Goal: Check status: Check status

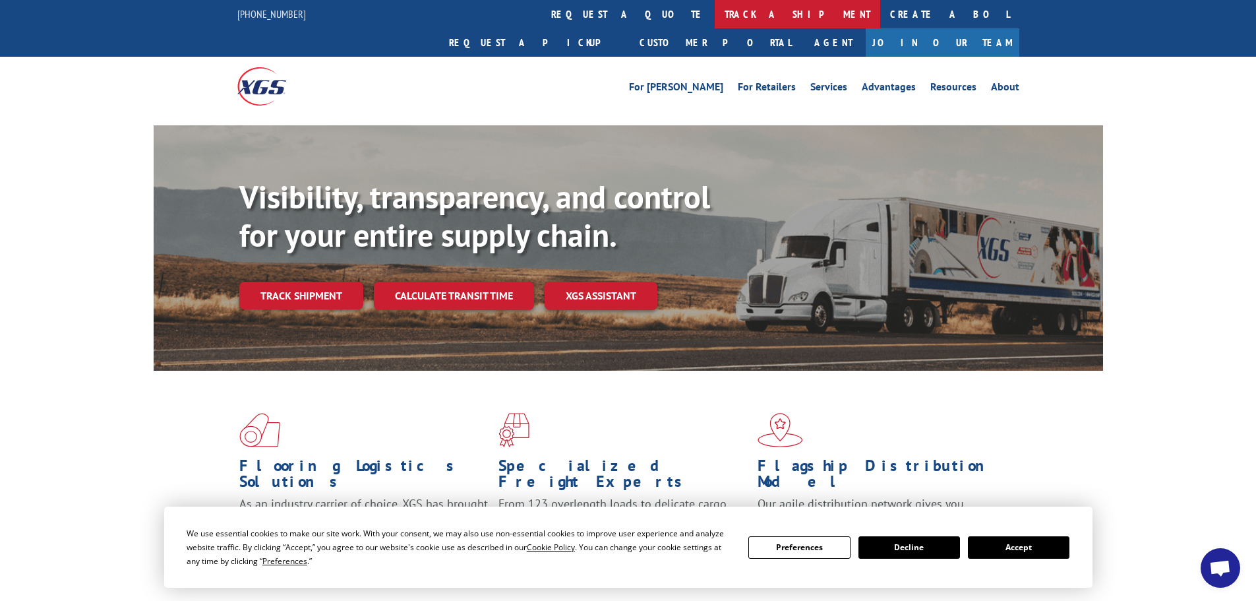
click at [715, 16] on link "track a shipment" at bounding box center [798, 14] width 166 height 28
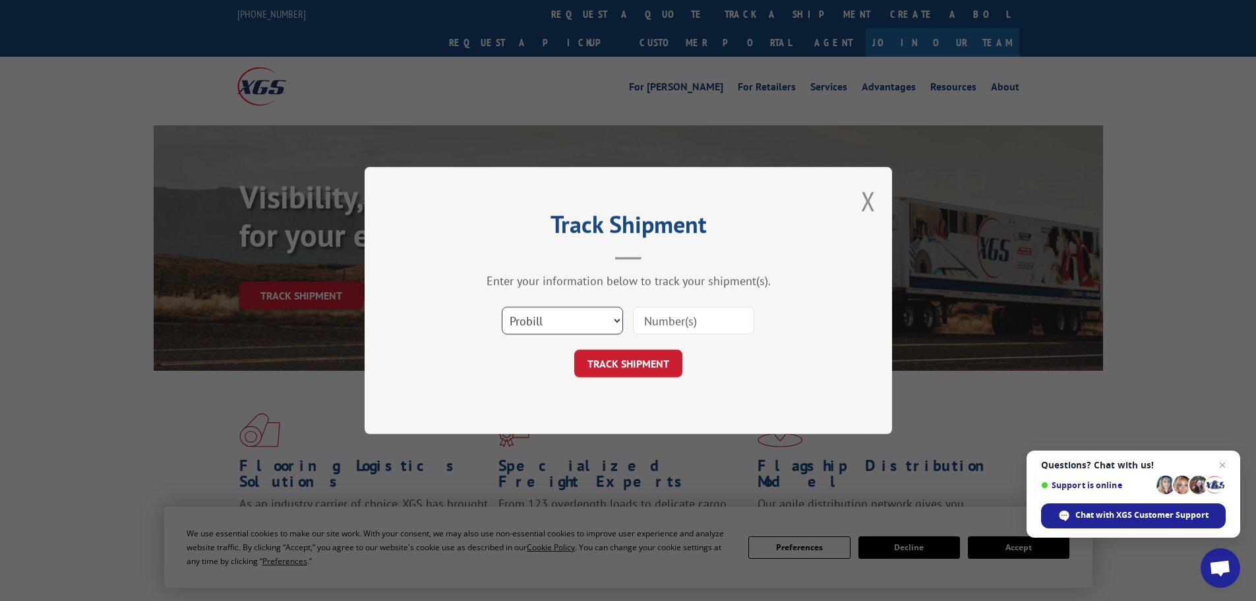
click at [524, 317] on select "Select category... Probill BOL PO" at bounding box center [562, 321] width 121 height 28
select select "po"
click at [502, 307] on select "Select category... Probill BOL PO" at bounding box center [562, 321] width 121 height 28
click at [646, 322] on input at bounding box center [693, 321] width 121 height 28
paste input "06531467"
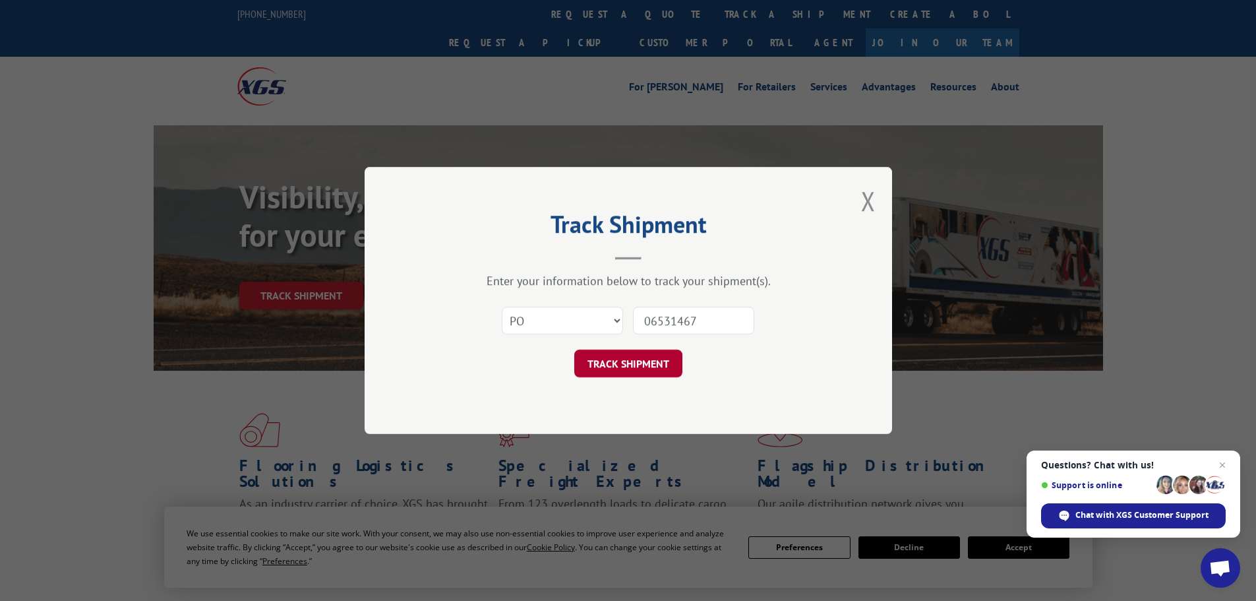
type input "06531467"
click at [658, 365] on button "TRACK SHIPMENT" at bounding box center [628, 364] width 108 height 28
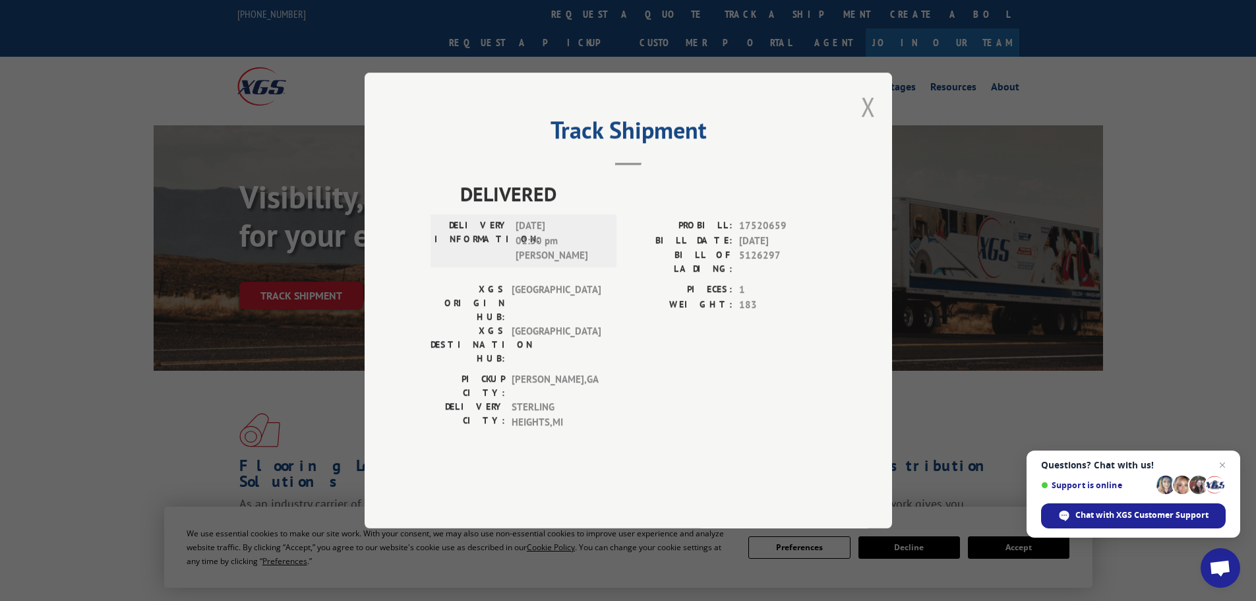
click at [870, 124] on button "Close modal" at bounding box center [868, 106] width 15 height 35
